Goal: Navigation & Orientation: Understand site structure

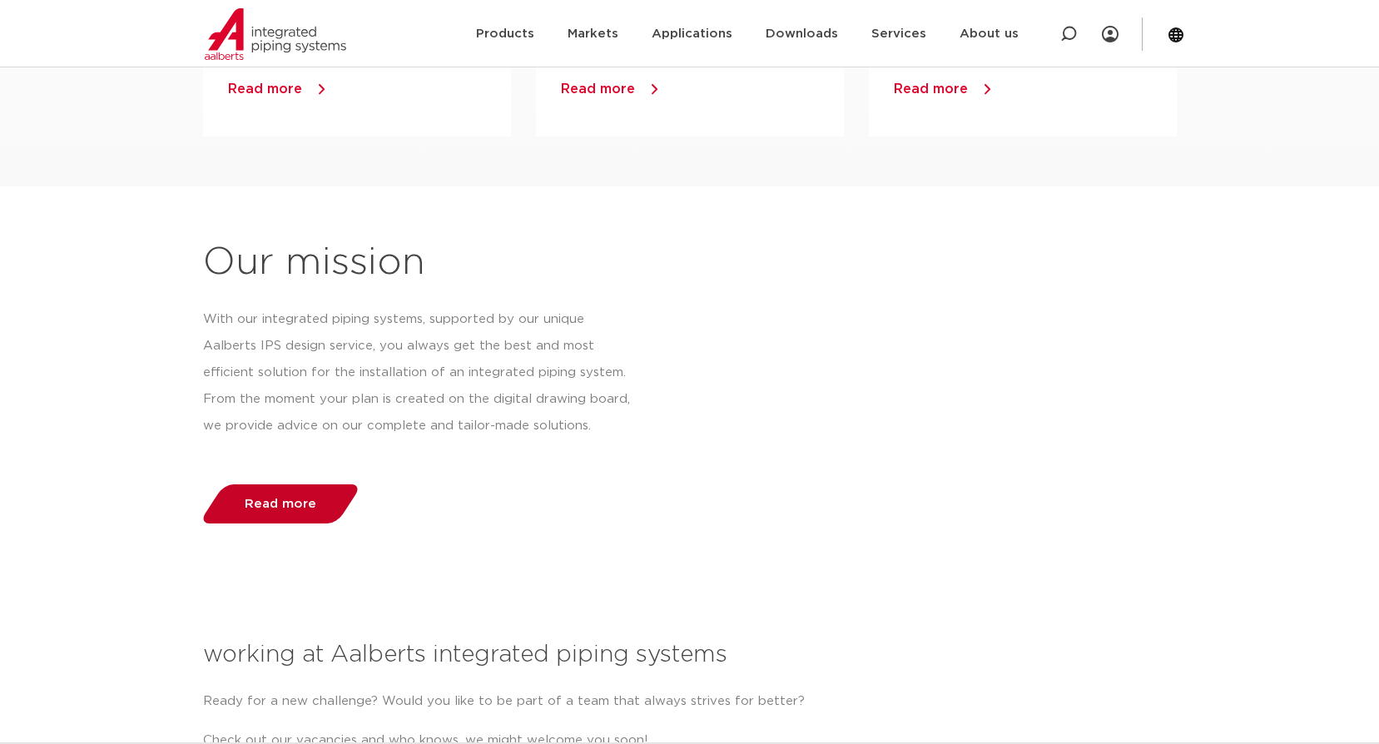
click at [274, 513] on link "Read more" at bounding box center [280, 503] width 164 height 39
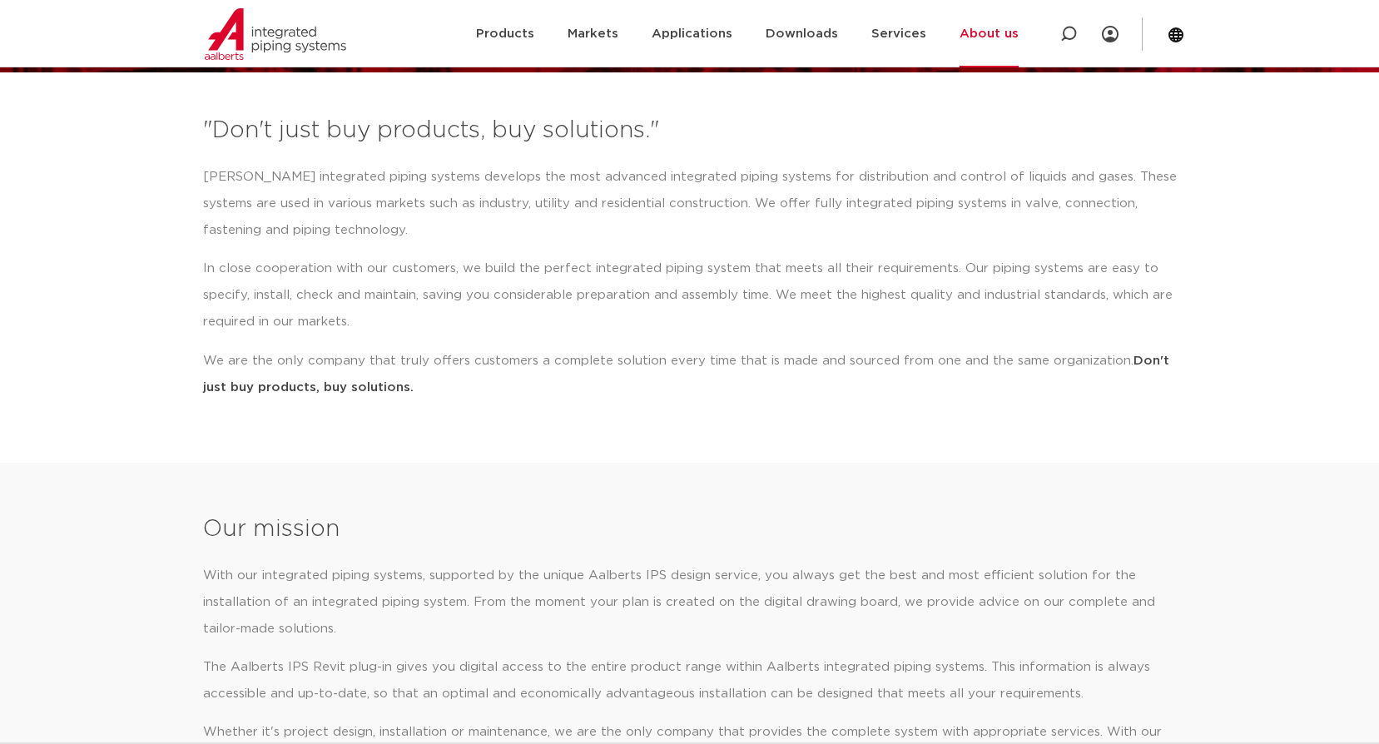
scroll to position [166, 0]
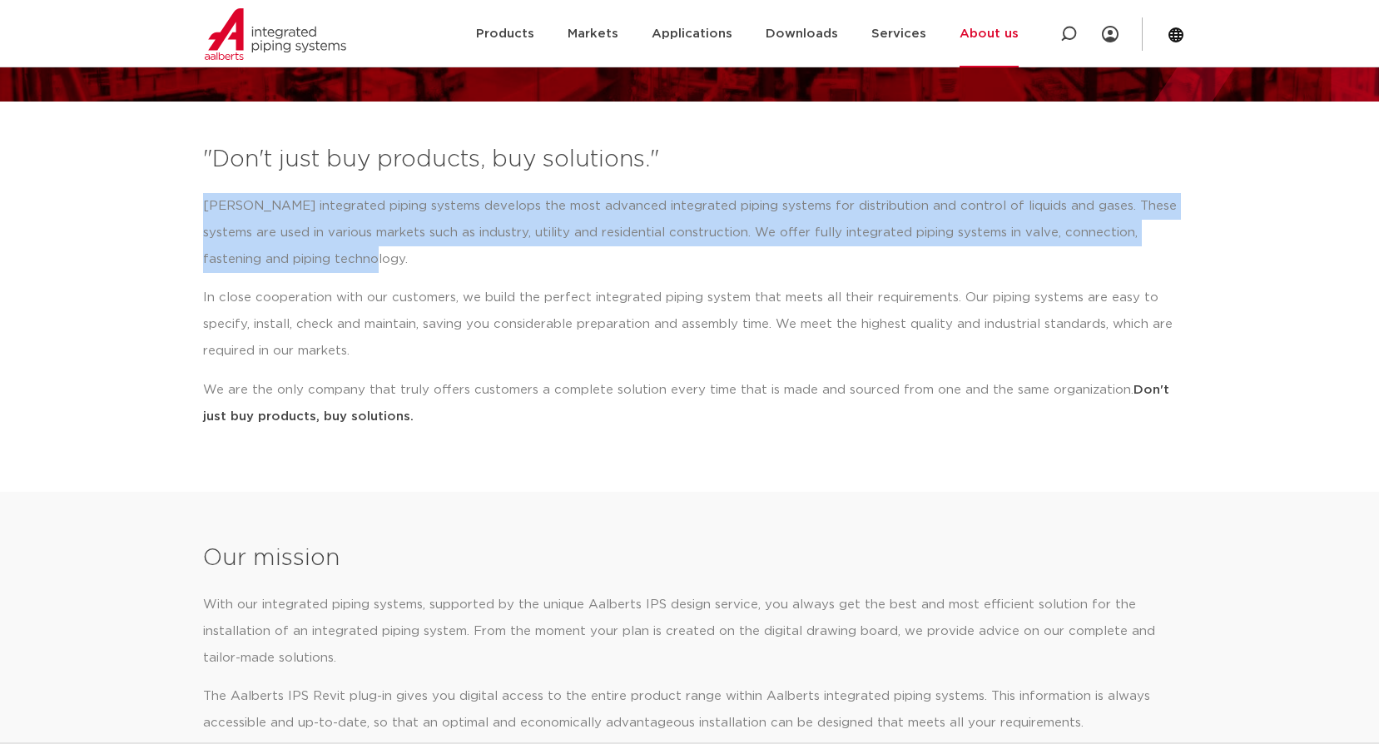
drag, startPoint x: 324, startPoint y: 256, endPoint x: 190, endPoint y: 211, distance: 141.1
click at [190, 211] on section ""Don't just buy products, buy solutions." Aalberts integrated piping systems de…" at bounding box center [689, 292] width 1379 height 315
drag, startPoint x: 190, startPoint y: 211, endPoint x: 258, endPoint y: 218, distance: 68.6
copy p "[PERSON_NAME] integrated piping systems develops the most advanced integrated p…"
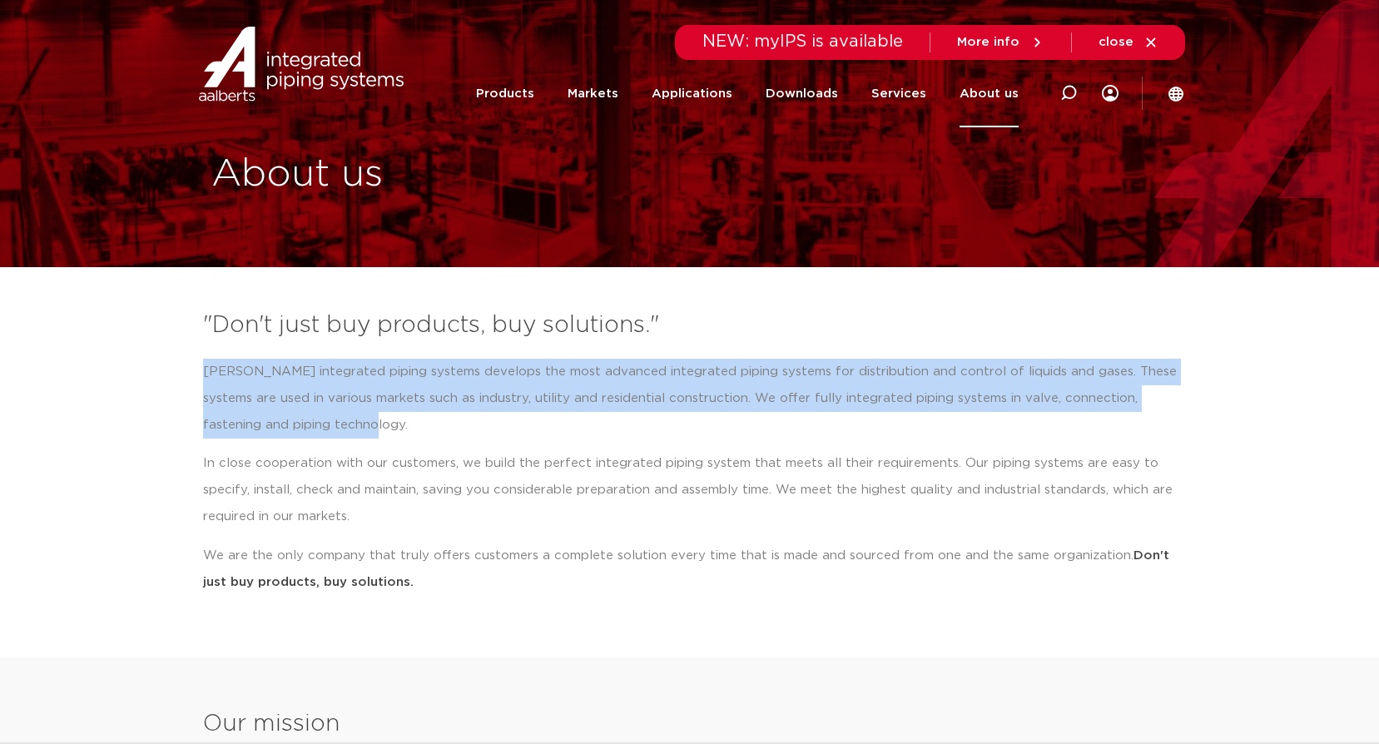
scroll to position [0, 0]
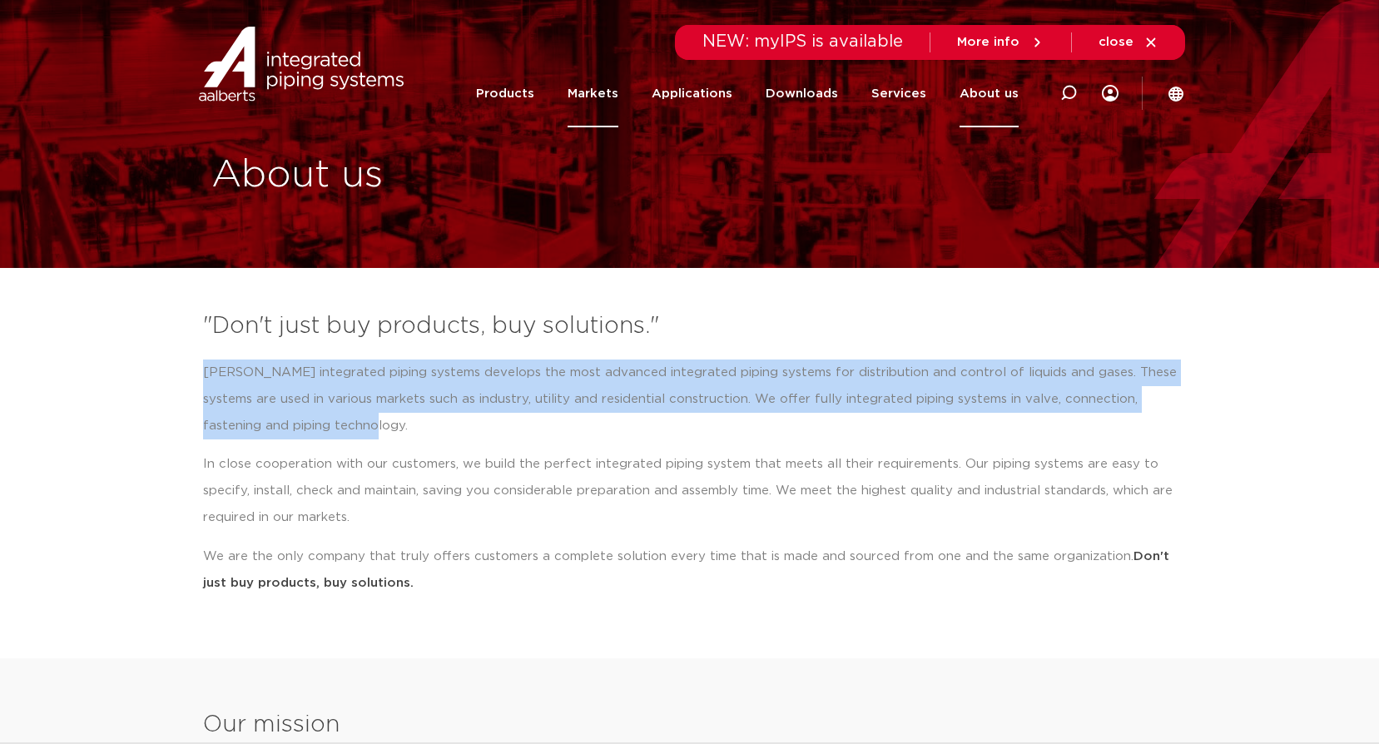
click at [607, 95] on link "Markets" at bounding box center [593, 93] width 51 height 67
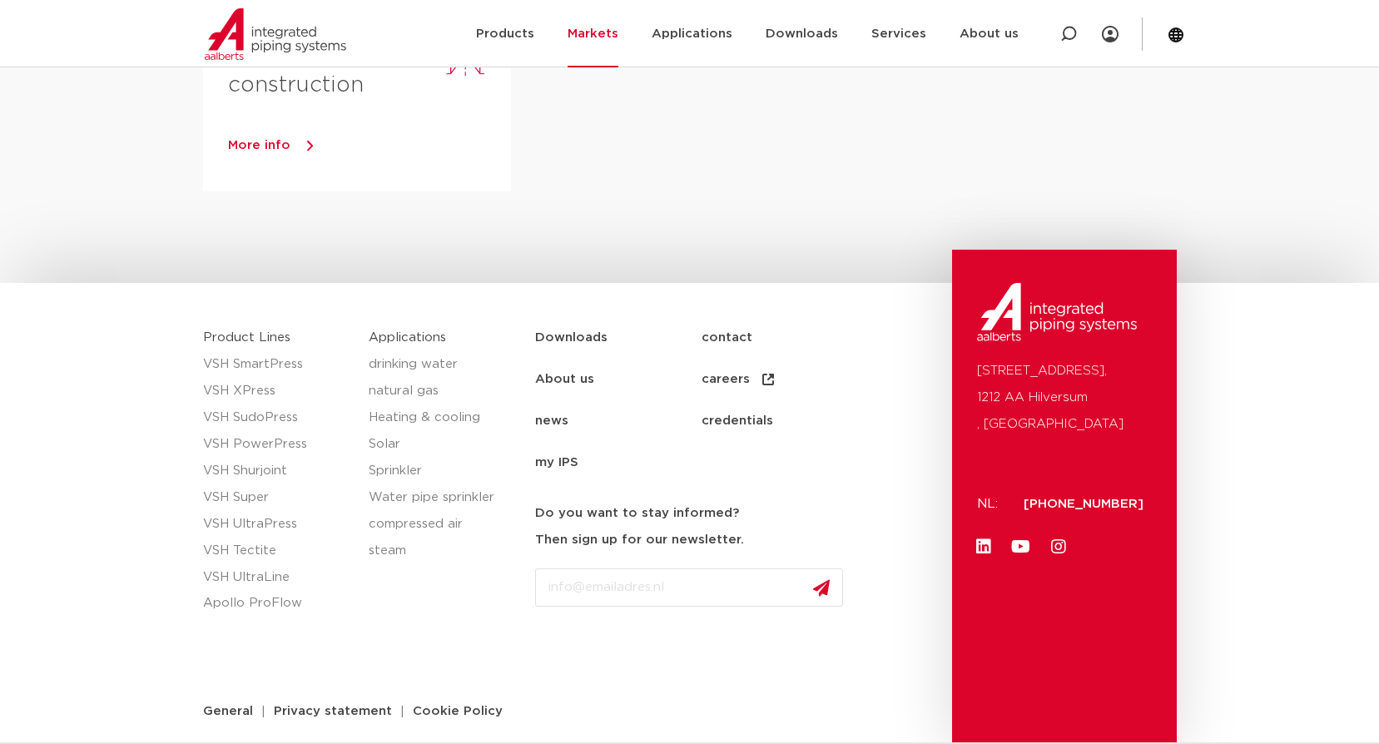
scroll to position [1164, 0]
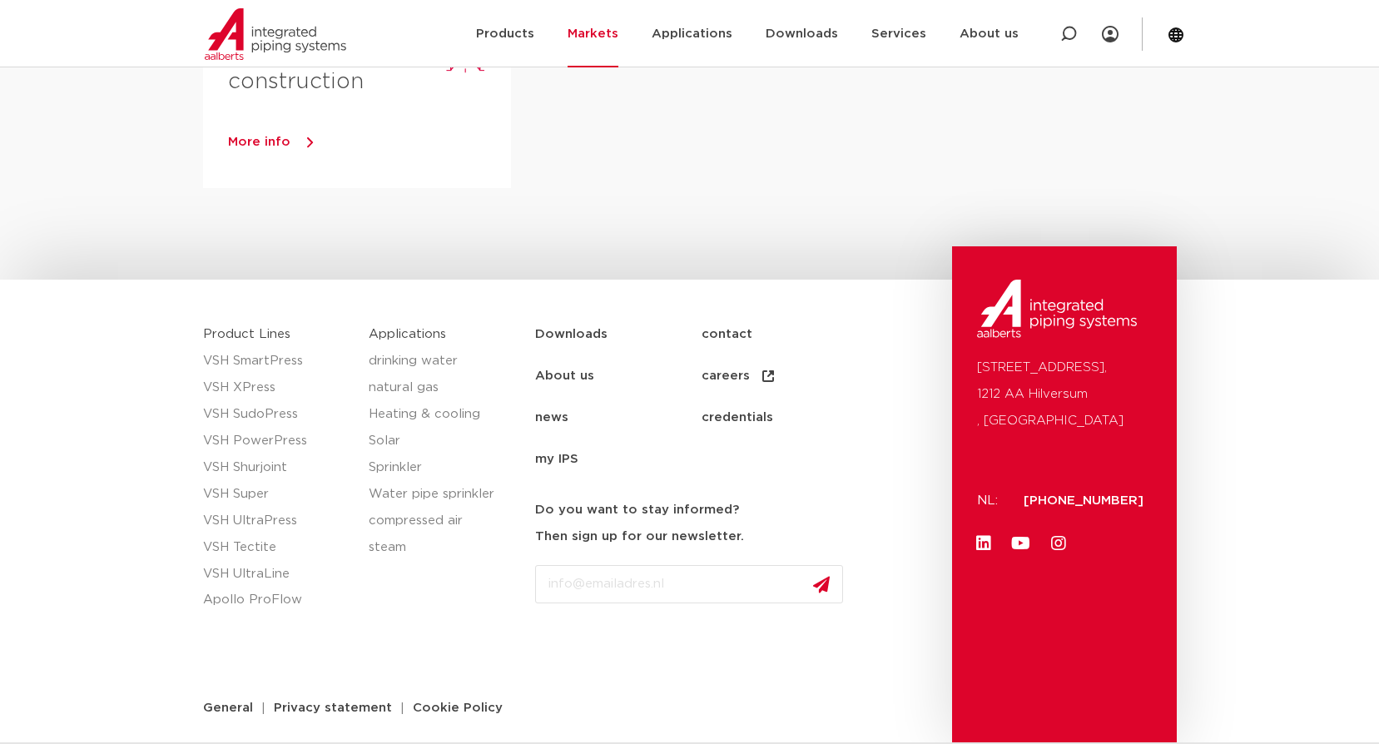
click at [573, 374] on link "About us" at bounding box center [618, 376] width 166 height 42
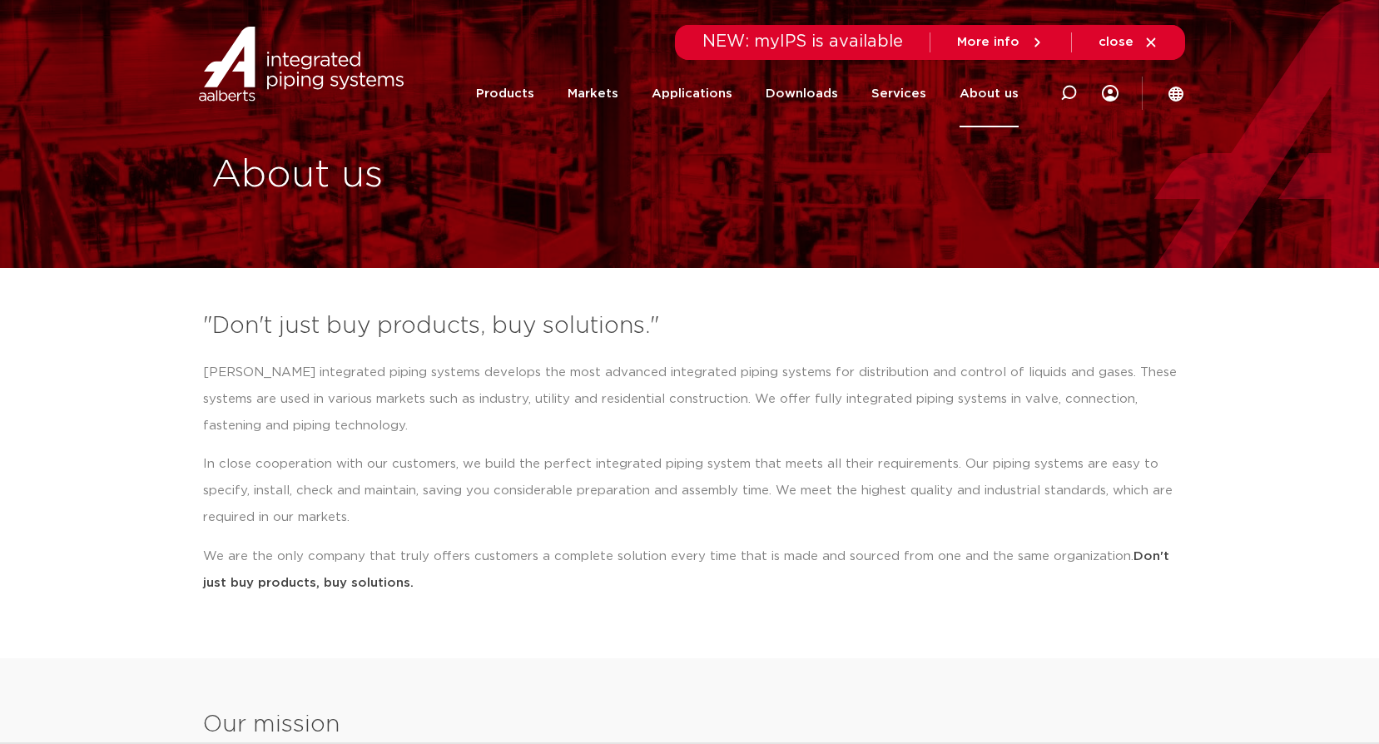
click at [295, 70] on img at bounding box center [301, 64] width 213 height 75
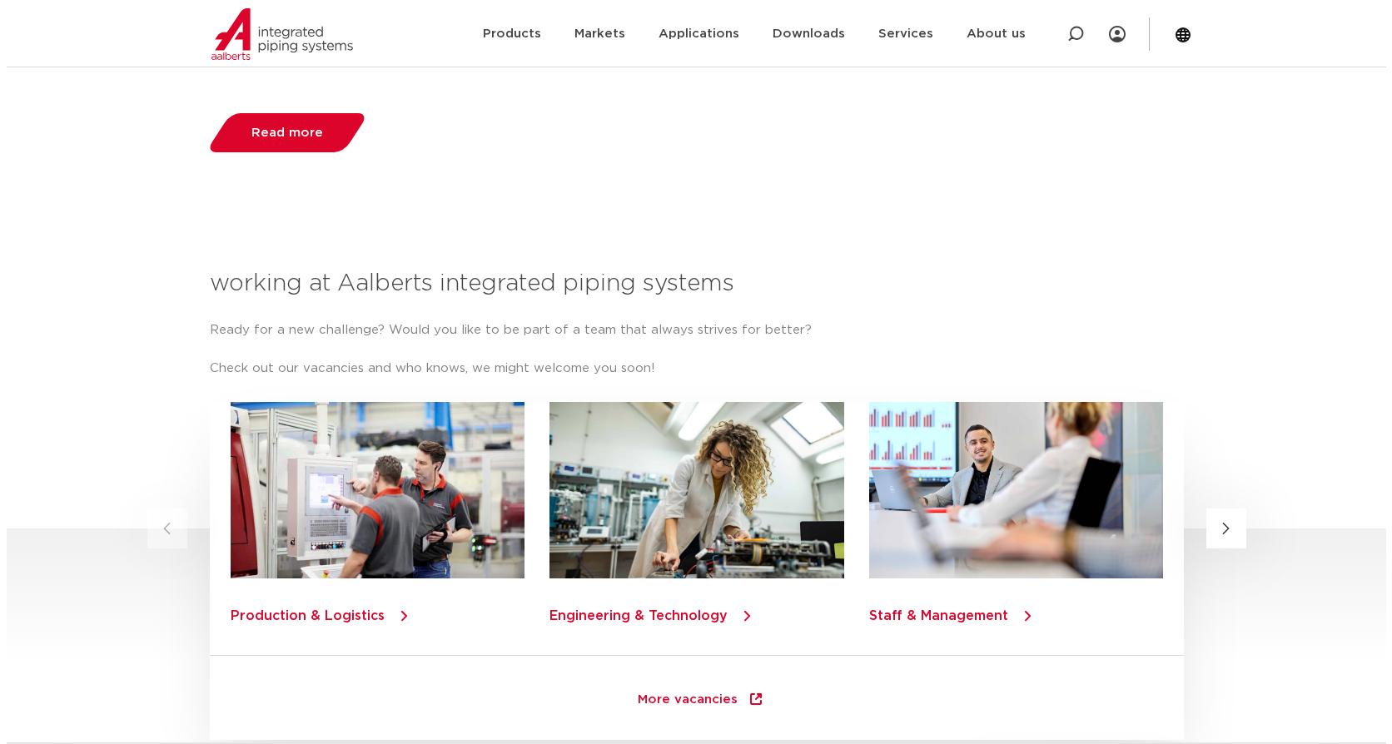
scroll to position [1730, 0]
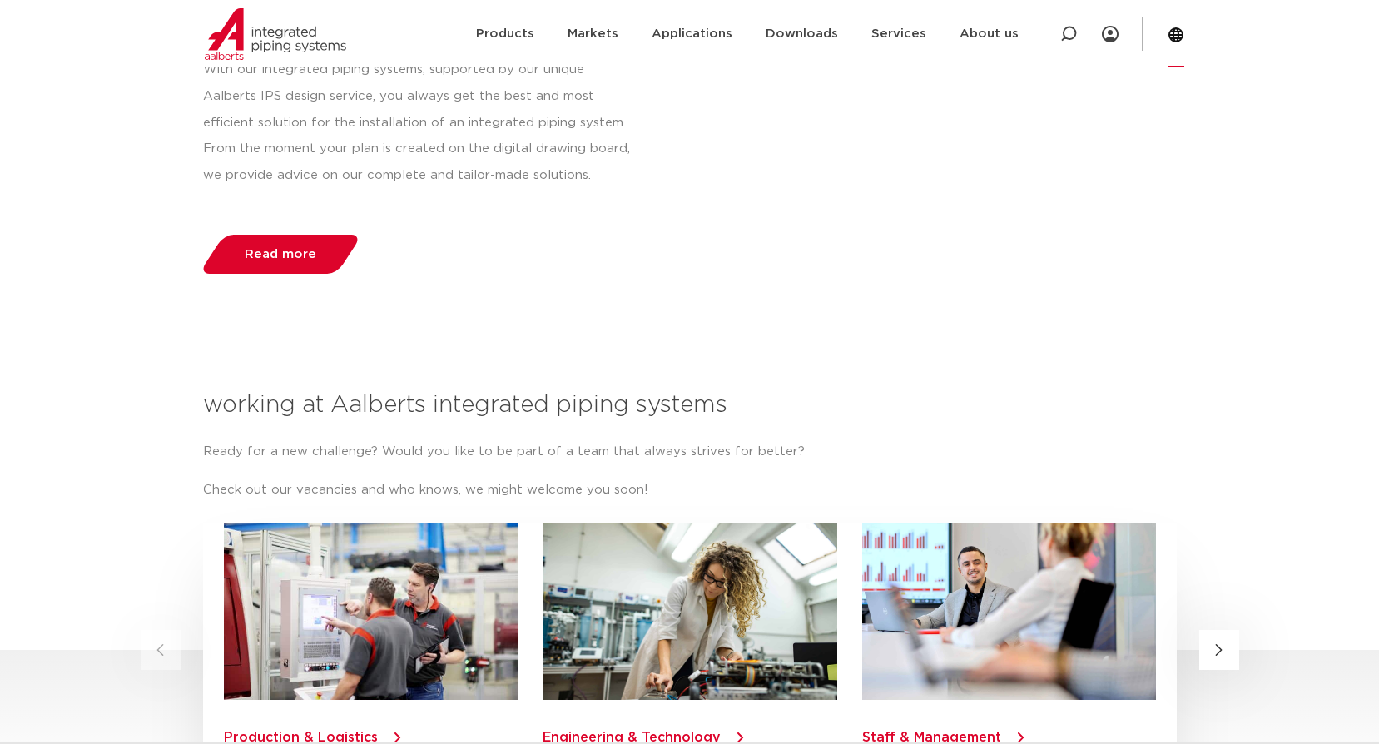
click at [1177, 37] on icon at bounding box center [1176, 34] width 15 height 15
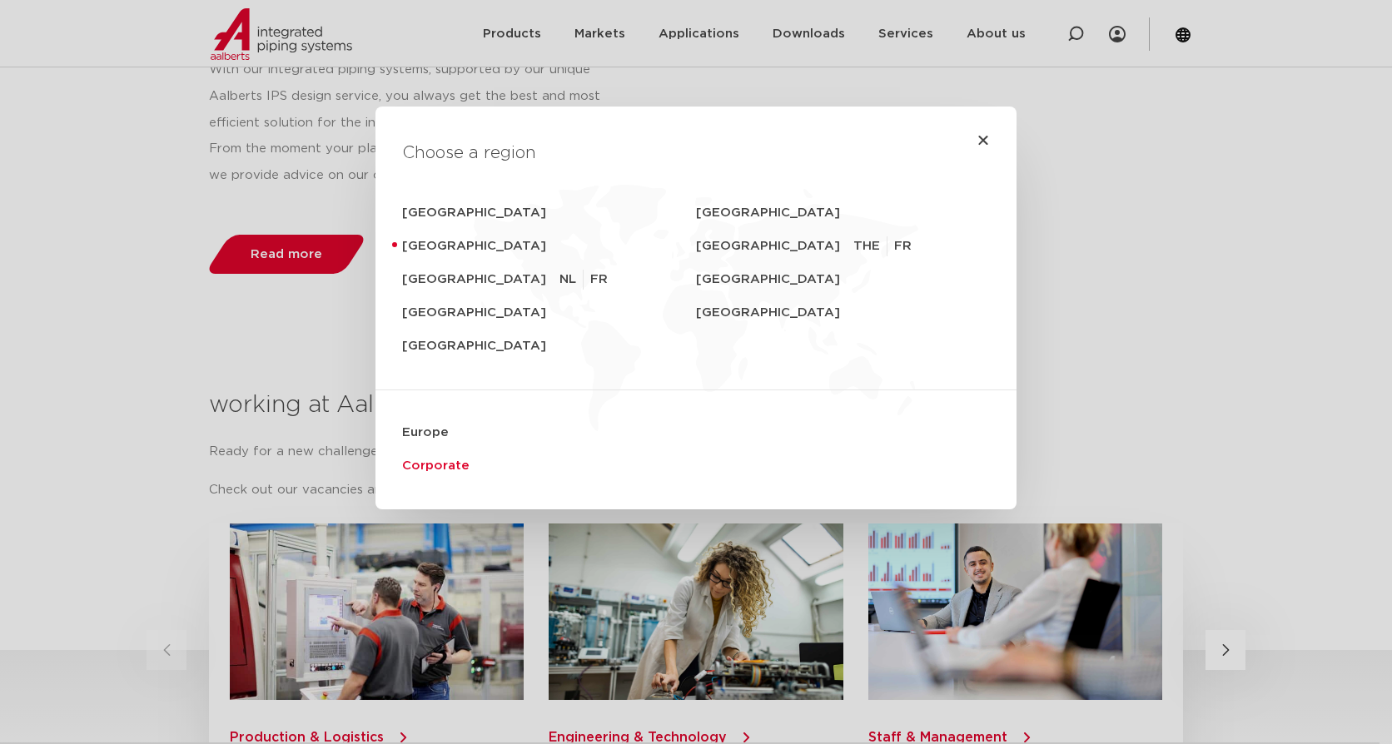
click at [432, 467] on link "Corporate" at bounding box center [696, 465] width 588 height 33
